Goal: Task Accomplishment & Management: Manage account settings

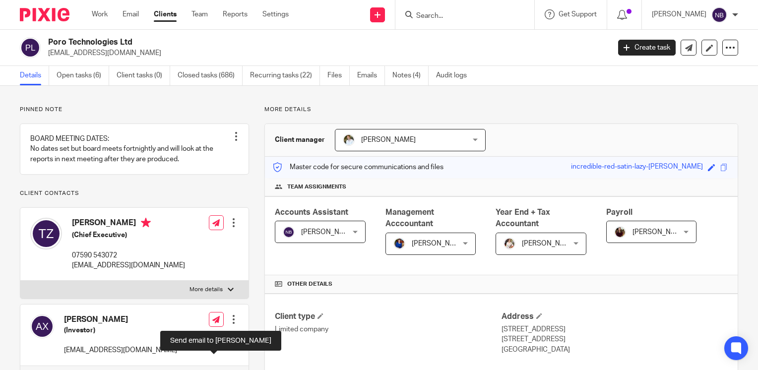
scroll to position [877, 0]
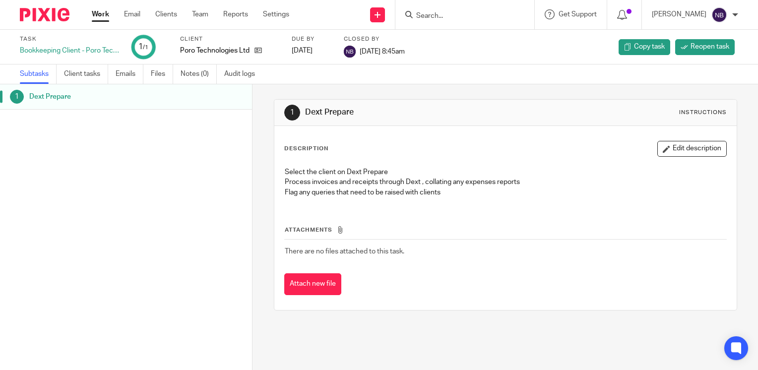
click at [100, 11] on link "Work" at bounding box center [100, 14] width 17 height 10
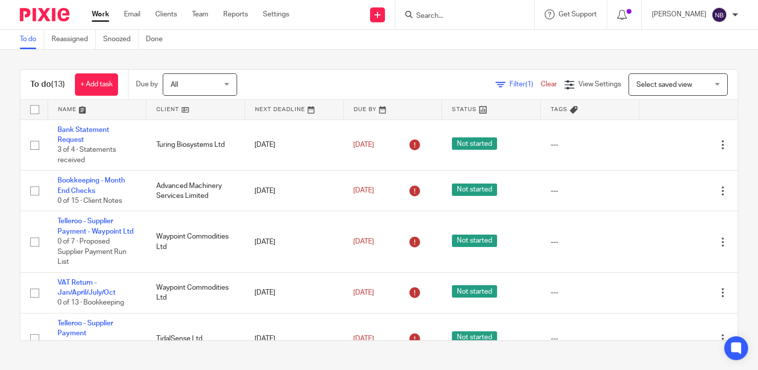
click at [173, 108] on link at bounding box center [195, 110] width 98 height 20
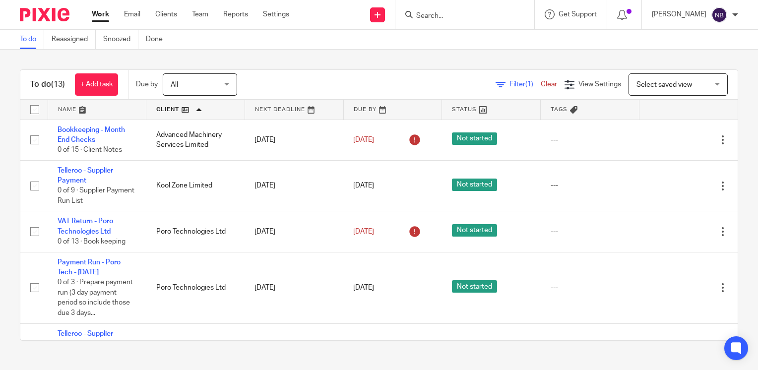
click at [65, 107] on link at bounding box center [97, 110] width 98 height 20
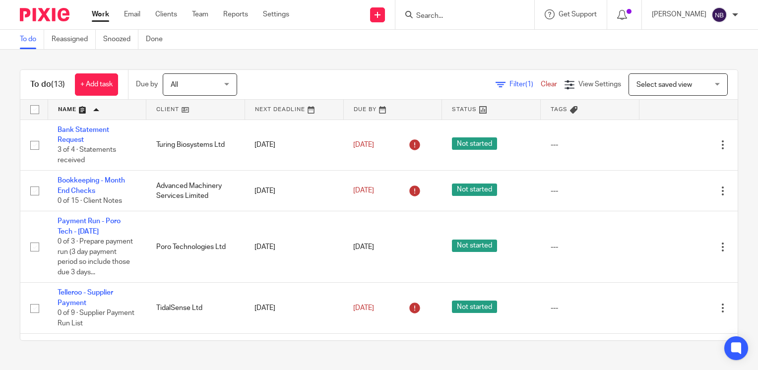
click at [65, 107] on link at bounding box center [97, 110] width 98 height 20
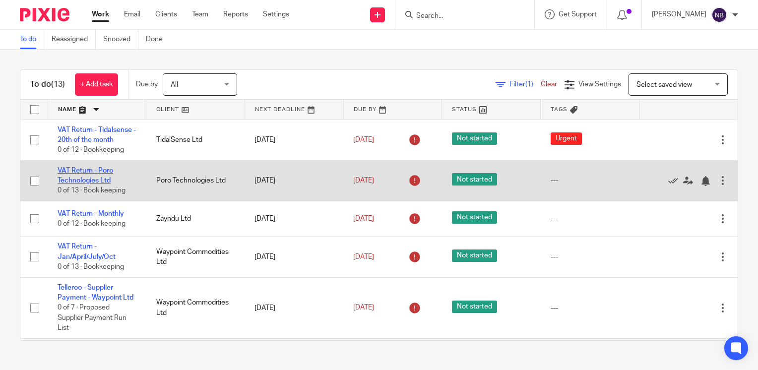
click at [87, 184] on link "VAT Return - Poro Technologies Ltd" at bounding box center [86, 175] width 56 height 17
